Goal: Task Accomplishment & Management: Manage account settings

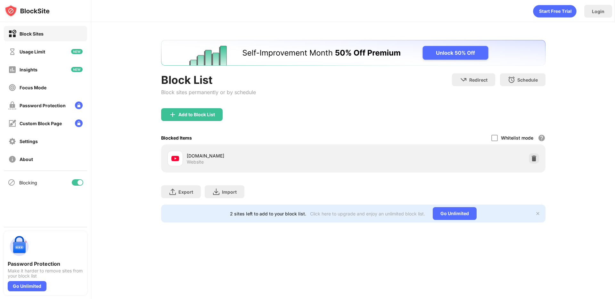
click at [531, 159] on img at bounding box center [534, 158] width 6 height 6
